Goal: Task Accomplishment & Management: Manage account settings

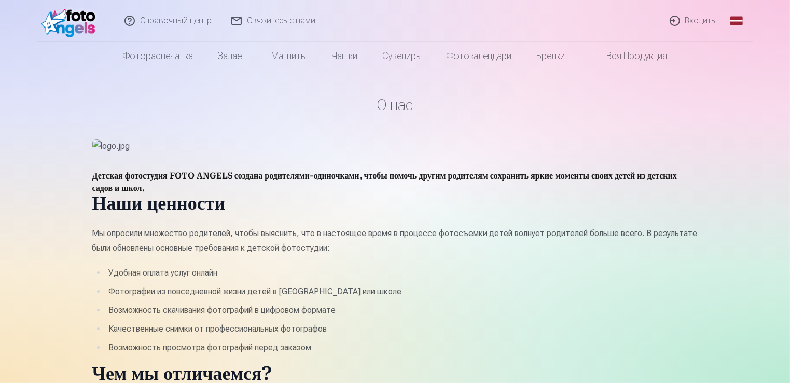
click at [691, 20] on link "Входить" at bounding box center [694, 21] width 66 height 42
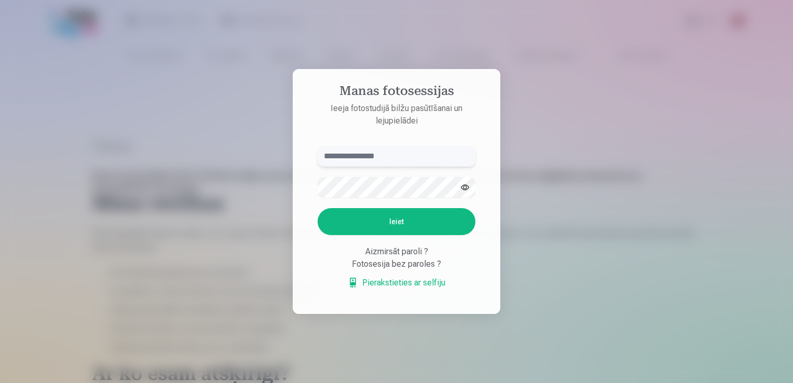
click at [383, 155] on input "text" at bounding box center [397, 156] width 158 height 21
type input "**********"
click at [318, 208] on button "Ieiet" at bounding box center [397, 221] width 158 height 27
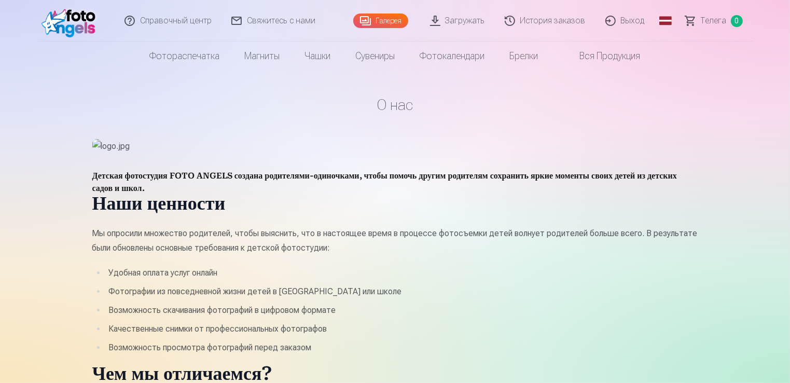
drag, startPoint x: 790, startPoint y: 74, endPoint x: 789, endPoint y: 108, distance: 34.8
click at [623, 22] on link "Выход" at bounding box center [625, 21] width 59 height 42
click at [604, 60] on font "Вся продукция" at bounding box center [610, 56] width 61 height 15
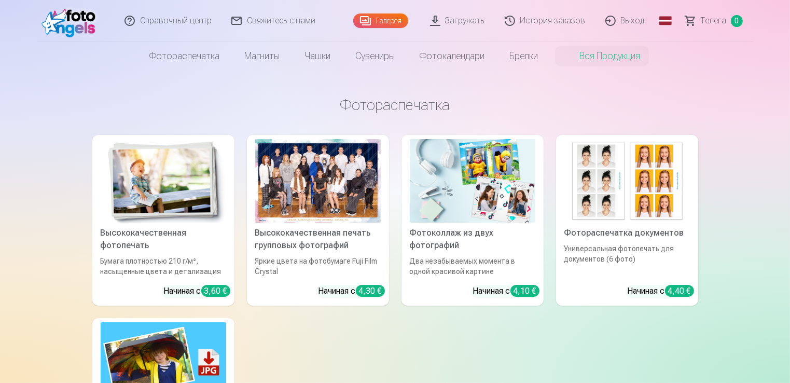
click at [217, 236] on div "Высококачественная фотопечать" at bounding box center [164, 239] width 134 height 25
